Goal: Task Accomplishment & Management: Manage account settings

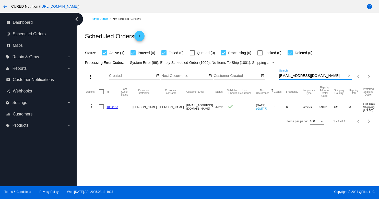
click at [286, 78] on input "[EMAIL_ADDRESS][DOMAIN_NAME]" at bounding box center [312, 76] width 67 height 4
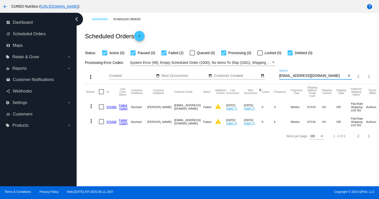
type input "[EMAIL_ADDRESS][DOMAIN_NAME]"
click at [109, 107] on link "970386" at bounding box center [112, 106] width 10 height 3
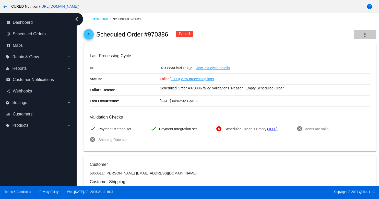
click at [364, 35] on mat-icon "more_vert" at bounding box center [365, 35] width 6 height 6
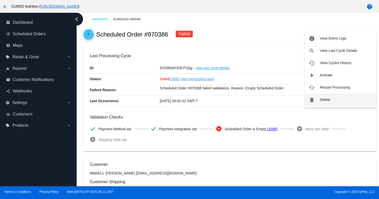
click at [323, 99] on span "Delete" at bounding box center [325, 100] width 10 height 4
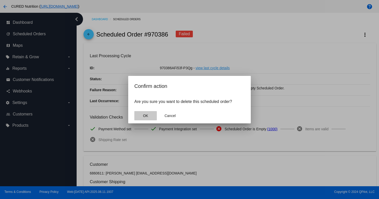
click at [152, 115] on button "OK" at bounding box center [145, 115] width 22 height 9
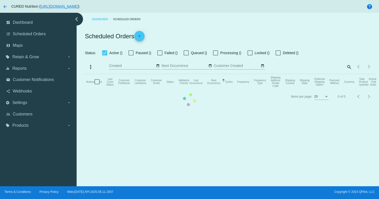
checkbox input "true"
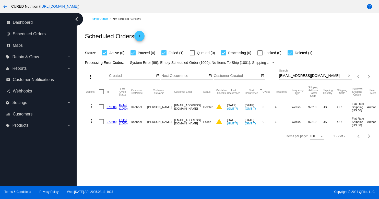
click at [108, 123] on link "970390" at bounding box center [112, 121] width 10 height 3
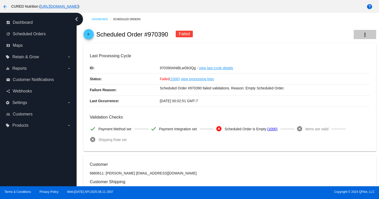
click at [363, 33] on mat-icon "more_vert" at bounding box center [365, 35] width 6 height 6
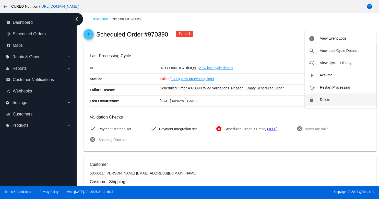
click at [326, 101] on span "Delete" at bounding box center [325, 100] width 10 height 4
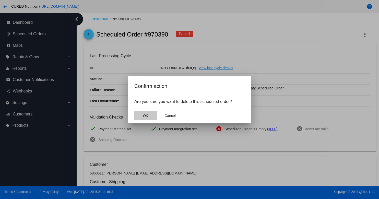
click at [150, 114] on button "OK" at bounding box center [145, 115] width 22 height 9
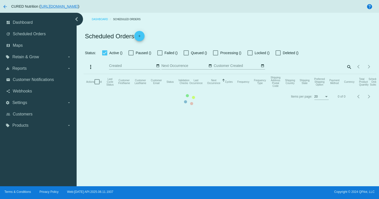
checkbox input "true"
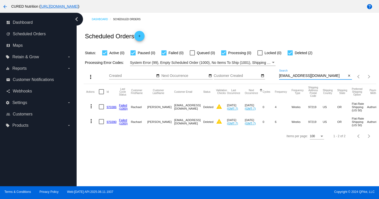
click at [299, 76] on input "[EMAIL_ADDRESS][DOMAIN_NAME]" at bounding box center [312, 76] width 67 height 4
paste input "[EMAIL_ADDRESS]"
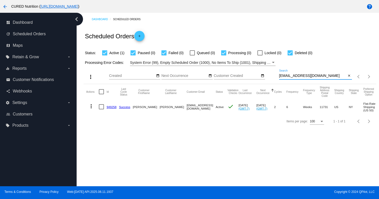
type input "[EMAIL_ADDRESS][DOMAIN_NAME]"
click at [112, 108] on link "949258" at bounding box center [112, 106] width 10 height 3
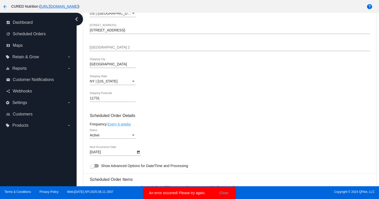
scroll to position [223, 0]
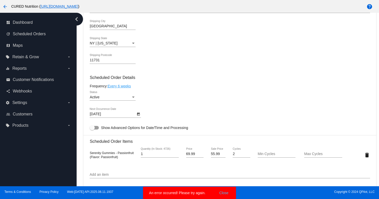
click at [123, 99] on div "Active" at bounding box center [110, 97] width 41 height 4
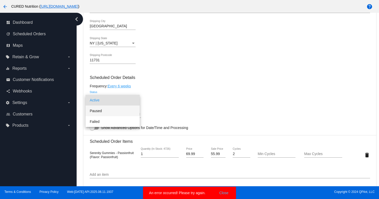
click at [126, 108] on span "Paused" at bounding box center [113, 111] width 46 height 11
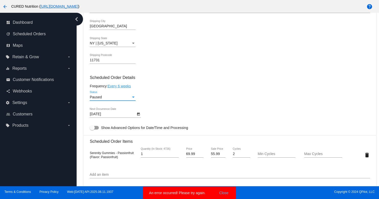
click at [168, 105] on div "Paused Status" at bounding box center [230, 98] width 280 height 15
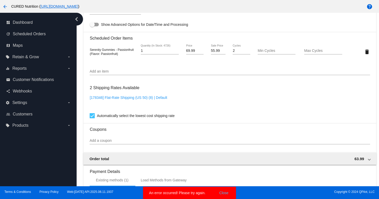
scroll to position [439, 0]
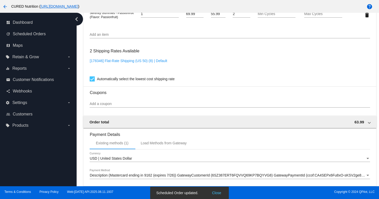
scroll to position [463, 0]
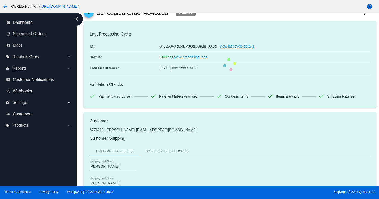
scroll to position [0, 0]
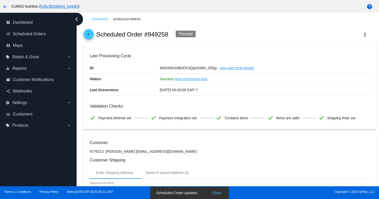
click at [87, 37] on mat-icon "arrow_back" at bounding box center [89, 35] width 6 height 6
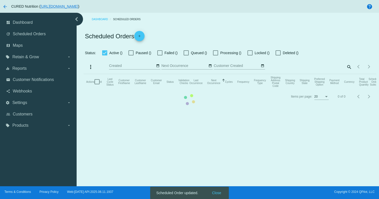
checkbox input "true"
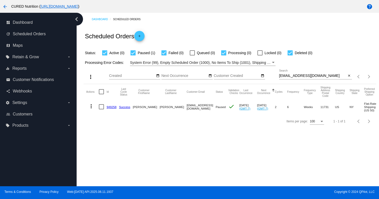
click at [295, 75] on input "[EMAIL_ADDRESS][DOMAIN_NAME]" at bounding box center [312, 76] width 67 height 4
paste input "nicolefrasz@me"
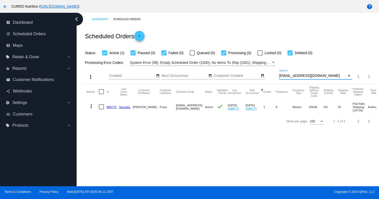
type input "[EMAIL_ADDRESS][DOMAIN_NAME]"
click at [111, 105] on mat-cell "969772" at bounding box center [113, 106] width 13 height 15
click at [111, 107] on link "969772" at bounding box center [112, 106] width 10 height 3
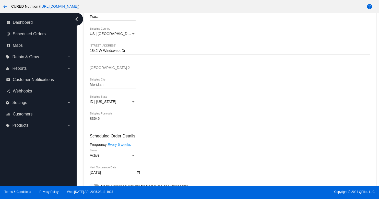
scroll to position [206, 0]
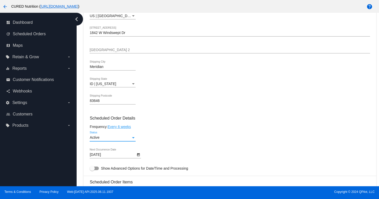
click at [122, 140] on div "Active" at bounding box center [110, 138] width 41 height 4
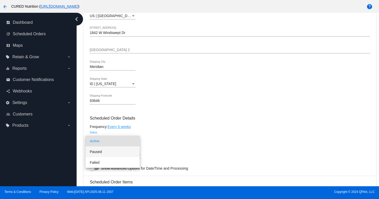
click at [118, 149] on span "Paused" at bounding box center [113, 151] width 46 height 11
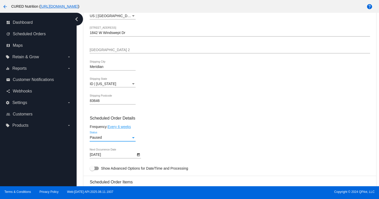
click at [168, 146] on div "Paused Status" at bounding box center [230, 138] width 280 height 15
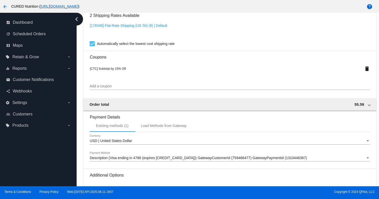
scroll to position [496, 0]
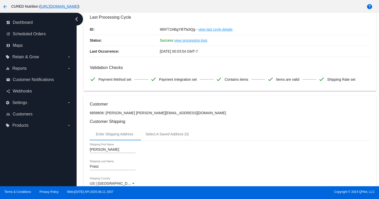
scroll to position [0, 0]
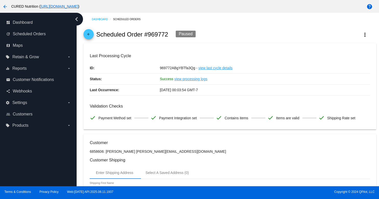
click at [89, 33] on mat-icon "arrow_back" at bounding box center [89, 35] width 6 height 6
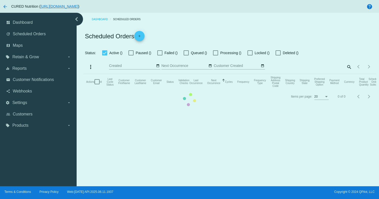
checkbox input "true"
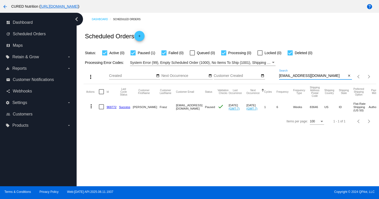
click at [299, 76] on input "[EMAIL_ADDRESS][DOMAIN_NAME]" at bounding box center [312, 76] width 67 height 4
paste input "[EMAIL_ADDRESS]"
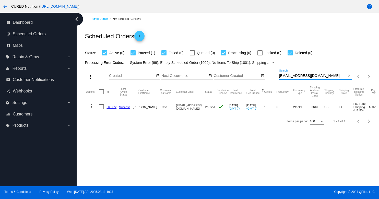
type input "[EMAIL_ADDRESS][DOMAIN_NAME]"
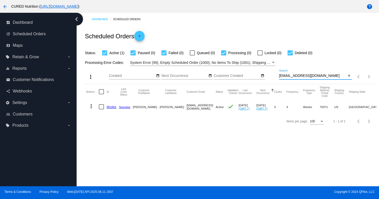
click at [113, 107] on link "951661" at bounding box center [112, 106] width 10 height 3
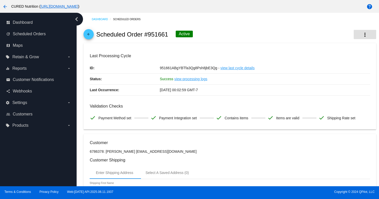
click at [363, 32] on mat-icon "more_vert" at bounding box center [365, 35] width 6 height 6
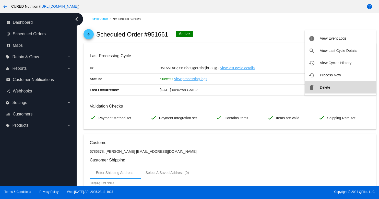
click at [319, 90] on button "delete Delete" at bounding box center [341, 87] width 72 height 12
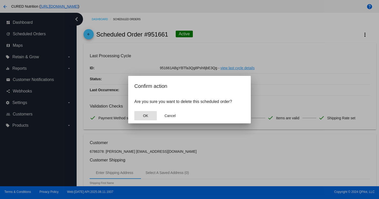
click at [144, 114] on span "OK" at bounding box center [145, 116] width 5 height 4
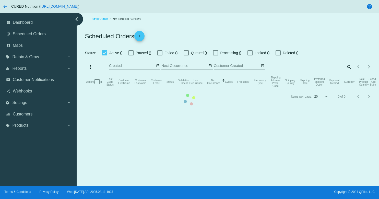
checkbox input "true"
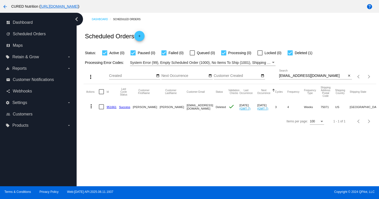
click at [296, 75] on input "[EMAIL_ADDRESS][DOMAIN_NAME]" at bounding box center [312, 76] width 67 height 4
paste input "denisequarles1028@g"
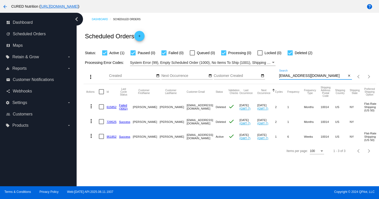
type input "[EMAIL_ADDRESS][DOMAIN_NAME]"
click at [111, 136] on link "951852" at bounding box center [112, 136] width 10 height 3
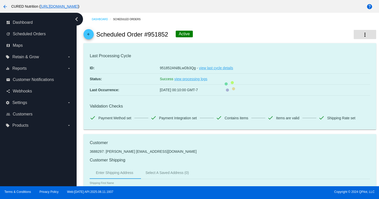
click at [364, 35] on mat-icon "more_vert" at bounding box center [365, 35] width 6 height 6
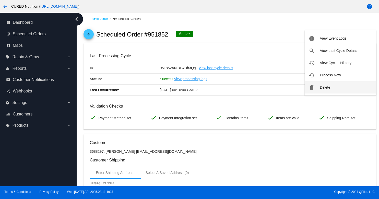
click at [321, 87] on span "Delete" at bounding box center [325, 87] width 10 height 4
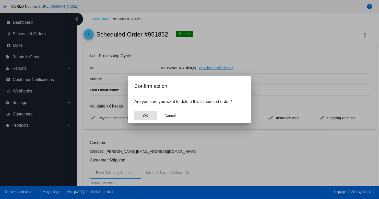
click at [147, 115] on span "OK" at bounding box center [145, 116] width 5 height 4
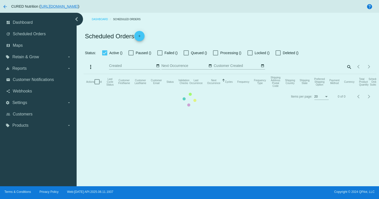
checkbox input "true"
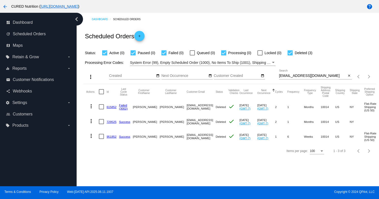
click at [301, 76] on input "[EMAIL_ADDRESS][DOMAIN_NAME]" at bounding box center [312, 76] width 67 height 4
paste input "[PERSON_NAME].aguilar82"
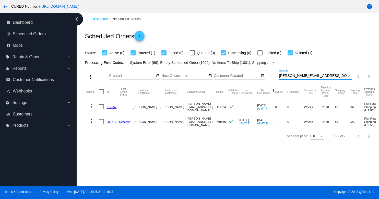
type input "[PERSON_NAME][EMAIL_ADDRESS][DOMAIN_NAME]"
click at [111, 121] on link "983712" at bounding box center [112, 121] width 10 height 3
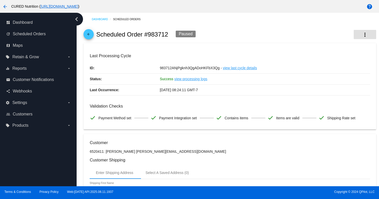
click at [364, 35] on mat-icon "more_vert" at bounding box center [365, 35] width 6 height 6
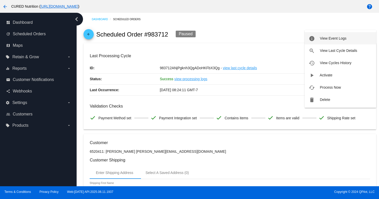
click at [333, 39] on span "View Event Logs" at bounding box center [333, 38] width 27 height 4
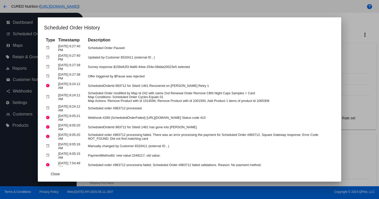
click at [351, 23] on div at bounding box center [189, 99] width 379 height 199
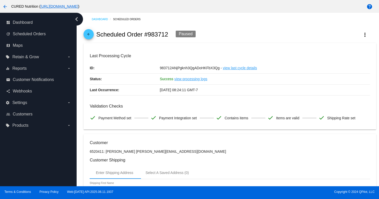
click at [95, 35] on div "arrow_back Scheduled Order #983712 Paused more_vert" at bounding box center [230, 34] width 293 height 17
click at [90, 35] on mat-icon "arrow_back" at bounding box center [89, 35] width 6 height 6
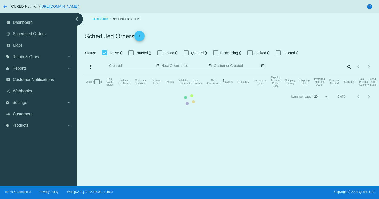
checkbox input "true"
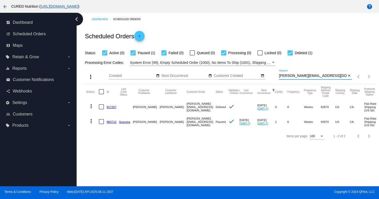
click at [294, 77] on input "[PERSON_NAME][EMAIL_ADDRESS][DOMAIN_NAME]" at bounding box center [312, 76] width 67 height 4
paste input "danielledupuy77"
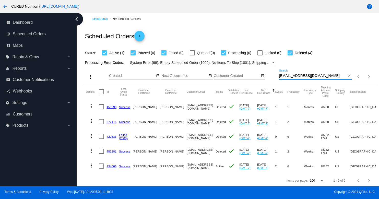
type input "[EMAIL_ADDRESS][DOMAIN_NAME]"
click at [108, 166] on link "934066" at bounding box center [112, 166] width 10 height 3
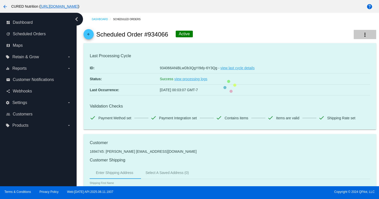
click at [361, 32] on button "more_vert" at bounding box center [365, 34] width 22 height 9
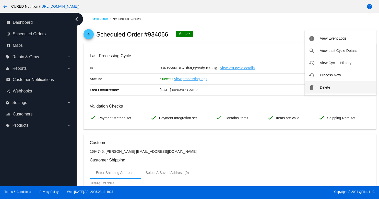
click at [313, 90] on mat-icon "delete" at bounding box center [312, 88] width 6 height 6
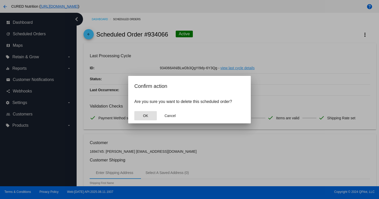
click at [149, 114] on button "OK" at bounding box center [145, 115] width 22 height 9
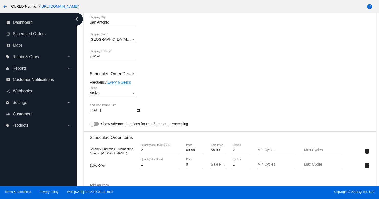
scroll to position [255, 0]
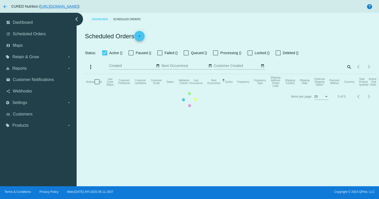
checkbox input "true"
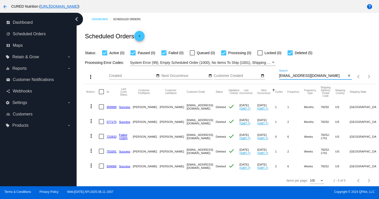
click at [304, 75] on input "[EMAIL_ADDRESS][DOMAIN_NAME]" at bounding box center [312, 76] width 67 height 4
paste input "[EMAIL_ADDRESS]"
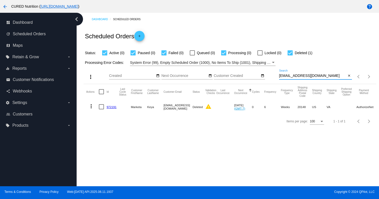
click at [289, 79] on div "[EMAIL_ADDRESS][DOMAIN_NAME] Search" at bounding box center [312, 74] width 67 height 10
click at [289, 78] on input "[EMAIL_ADDRESS][DOMAIN_NAME]" at bounding box center [312, 76] width 67 height 4
paste input "[PERSON_NAME].long"
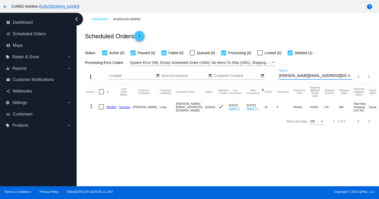
click at [296, 76] on input "[PERSON_NAME][EMAIL_ADDRESS][DOMAIN_NAME]" at bounding box center [312, 76] width 67 height 4
paste input "beccaschaar"
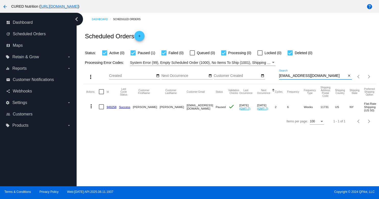
click at [315, 77] on input "[EMAIL_ADDRESS][DOMAIN_NAME]" at bounding box center [312, 76] width 67 height 4
paste input "[EMAIL_ADDRESS]"
type input "[EMAIL_ADDRESS][DOMAIN_NAME]"
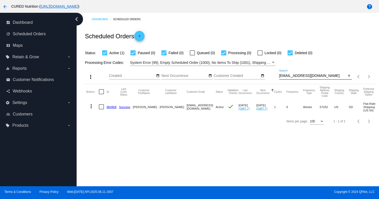
click at [113, 107] on link "964958" at bounding box center [112, 106] width 10 height 3
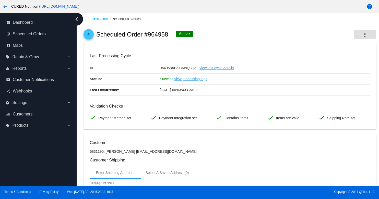
click at [362, 34] on mat-icon "more_vert" at bounding box center [365, 35] width 6 height 6
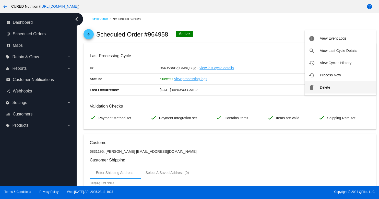
click at [317, 87] on button "delete Delete" at bounding box center [341, 87] width 72 height 12
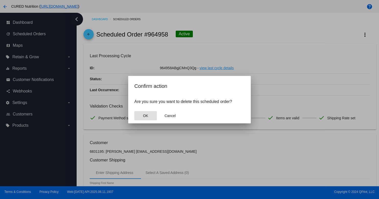
click at [147, 115] on span "OK" at bounding box center [145, 116] width 5 height 4
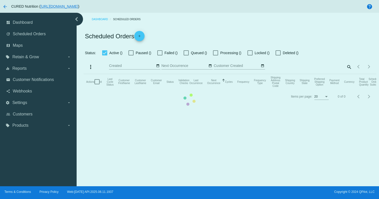
checkbox input "true"
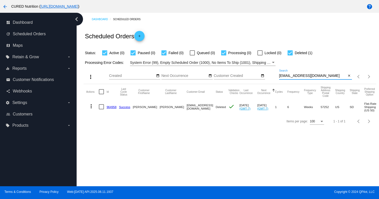
click at [308, 77] on input "[EMAIL_ADDRESS][DOMAIN_NAME]" at bounding box center [312, 76] width 67 height 4
paste input "[EMAIL_ADDRESS][DOMAIN_NAME]"
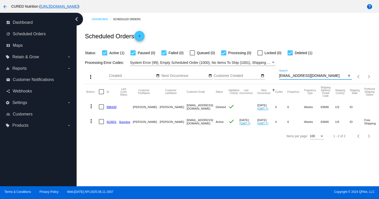
type input "[EMAIL_ADDRESS][DOMAIN_NAME]"
click at [109, 122] on link "913921" at bounding box center [112, 121] width 10 height 3
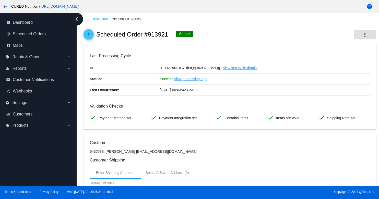
click at [364, 32] on mat-icon "more_vert" at bounding box center [365, 35] width 6 height 6
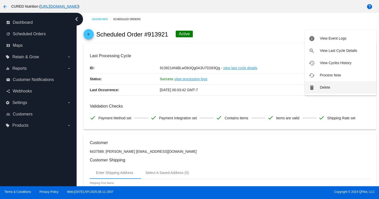
click at [330, 89] on span "Delete" at bounding box center [325, 87] width 10 height 4
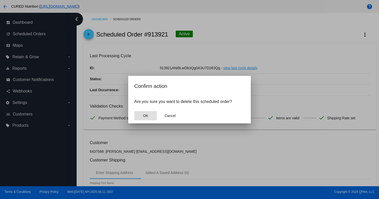
click at [145, 113] on button "OK" at bounding box center [145, 115] width 22 height 9
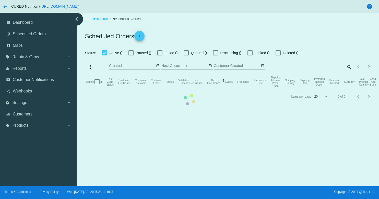
checkbox input "true"
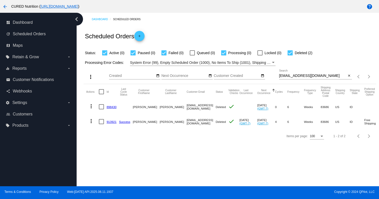
click at [293, 75] on input "[EMAIL_ADDRESS][DOMAIN_NAME]" at bounding box center [312, 76] width 67 height 4
paste input "[EMAIL_ADDRESS][DOMAIN_NAME]"
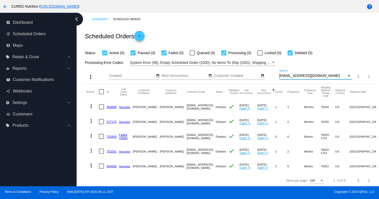
type input "[EMAIL_ADDRESS][DOMAIN_NAME]"
click at [111, 165] on link "934066" at bounding box center [112, 166] width 10 height 3
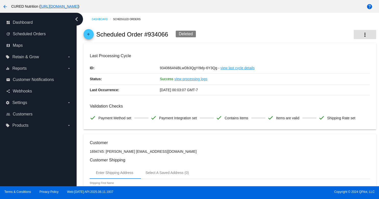
click at [358, 31] on button "more_vert" at bounding box center [365, 34] width 22 height 9
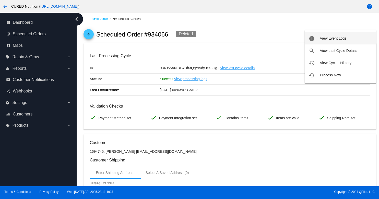
click at [318, 40] on button "info View Event Logs" at bounding box center [341, 38] width 72 height 12
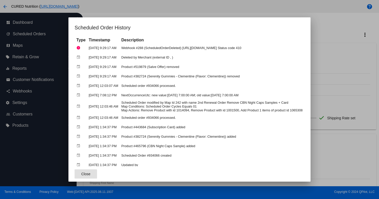
click at [374, 50] on div at bounding box center [189, 99] width 379 height 199
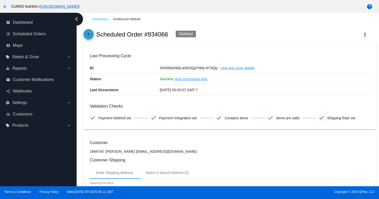
click at [84, 32] on link "arrow_back" at bounding box center [89, 34] width 10 height 10
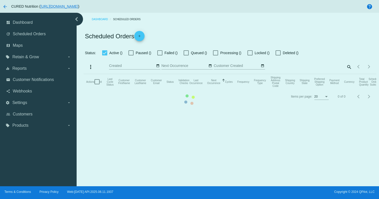
checkbox input "true"
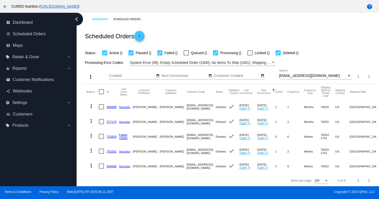
click at [298, 76] on input "[EMAIL_ADDRESS][DOMAIN_NAME]" at bounding box center [312, 76] width 67 height 4
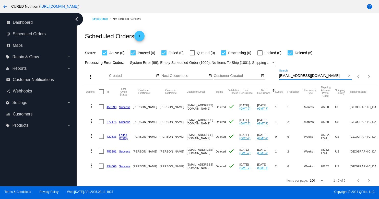
click at [298, 76] on input "[EMAIL_ADDRESS][DOMAIN_NAME]" at bounding box center [312, 76] width 67 height 4
paste input "lambertal5"
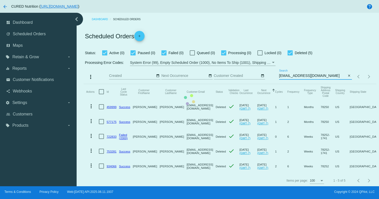
type input "[EMAIL_ADDRESS][DOMAIN_NAME]"
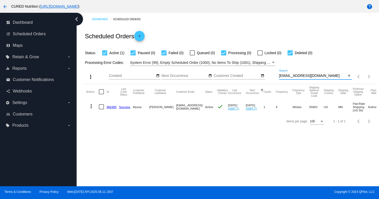
click at [110, 108] on link "966385" at bounding box center [112, 106] width 10 height 3
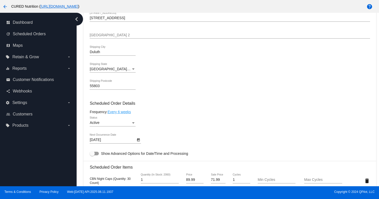
scroll to position [225, 0]
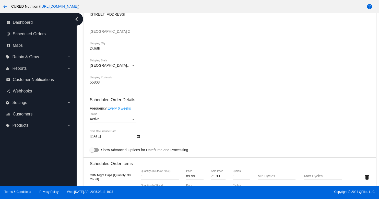
click at [124, 121] on div "Active" at bounding box center [110, 119] width 41 height 4
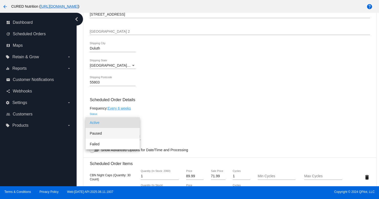
click at [122, 130] on span "Paused" at bounding box center [113, 133] width 46 height 11
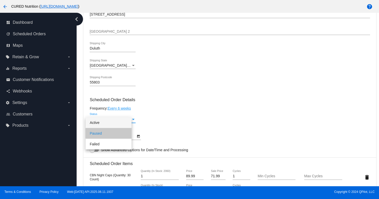
click at [172, 125] on div "Paused Status" at bounding box center [230, 120] width 280 height 15
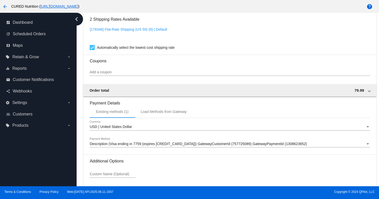
scroll to position [478, 0]
